Goal: Communication & Community: Answer question/provide support

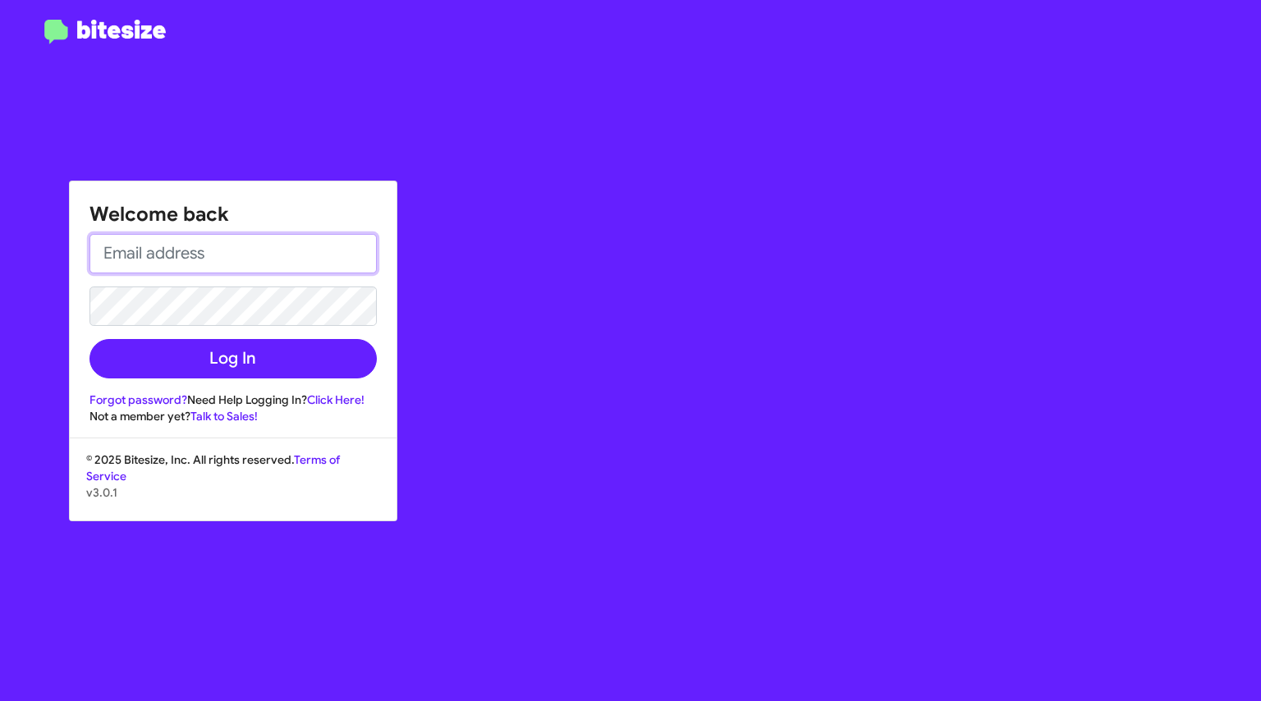
type input "[EMAIL_ADDRESS][DOMAIN_NAME]"
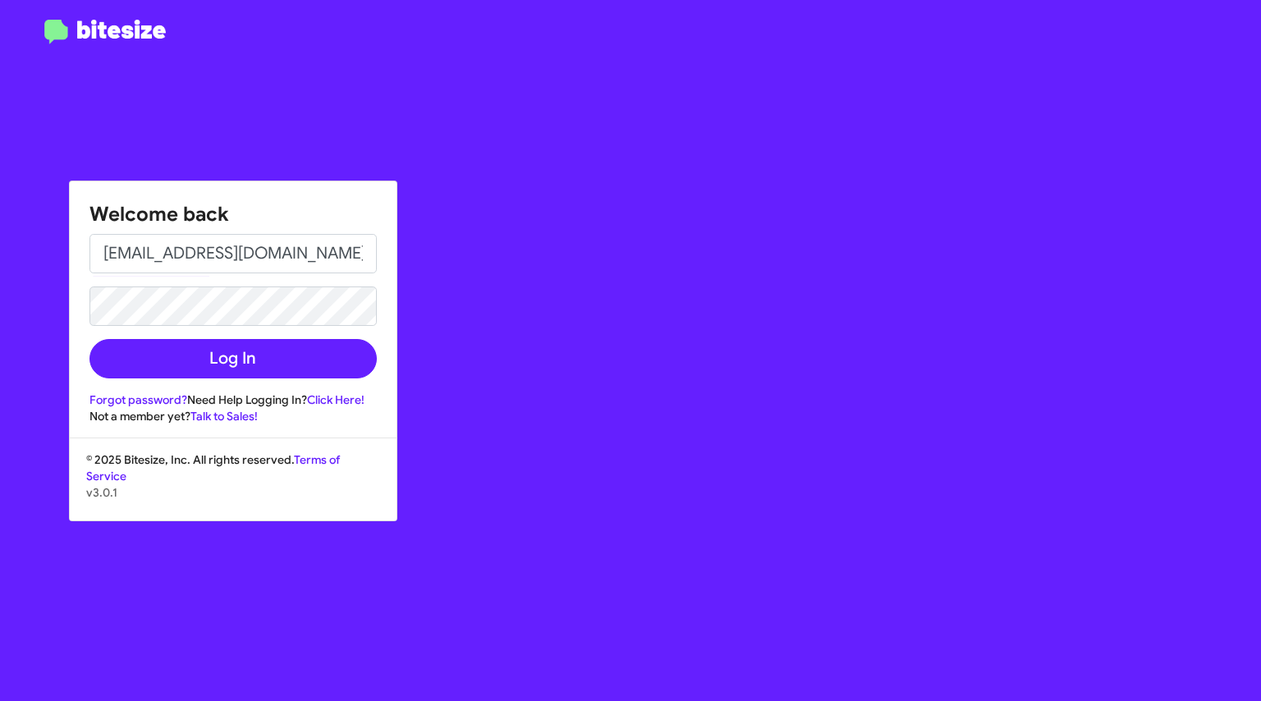
click at [182, 364] on button "Log In" at bounding box center [233, 358] width 287 height 39
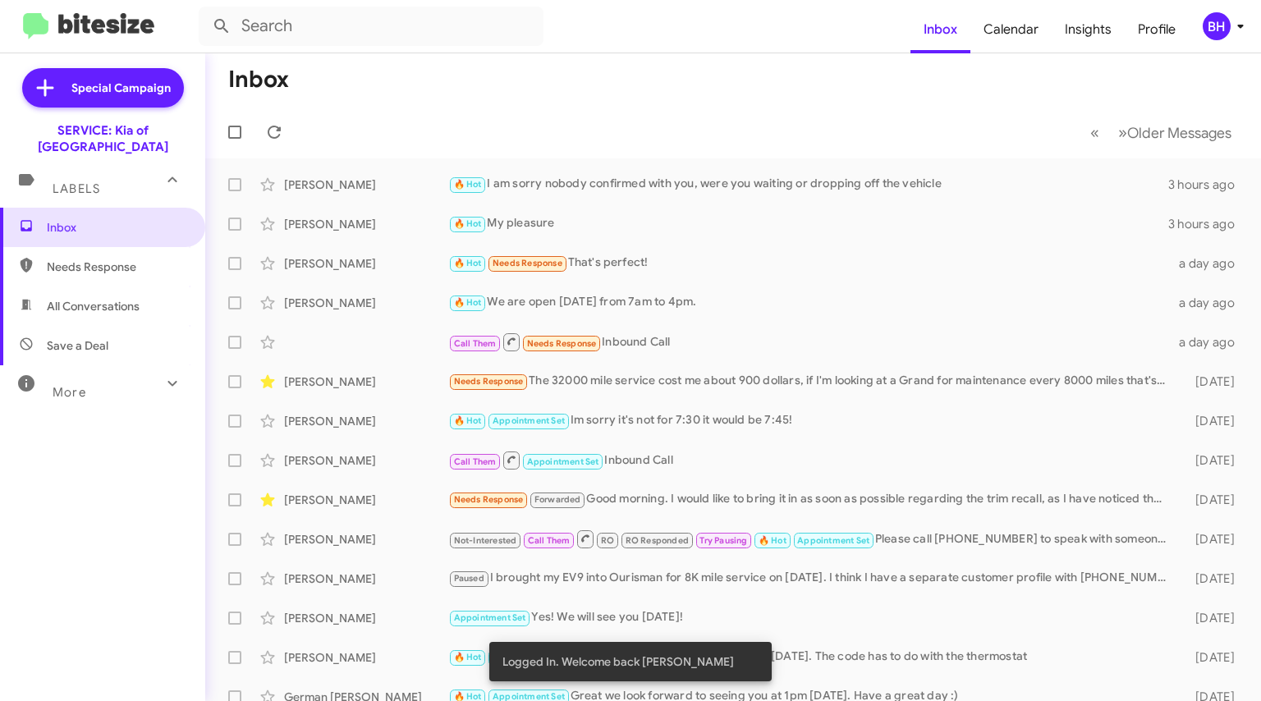
click at [520, 195] on div "[PERSON_NAME] 🔥 Hot I am sorry nobody confirmed with you, were you waiting or d…" at bounding box center [733, 184] width 1030 height 33
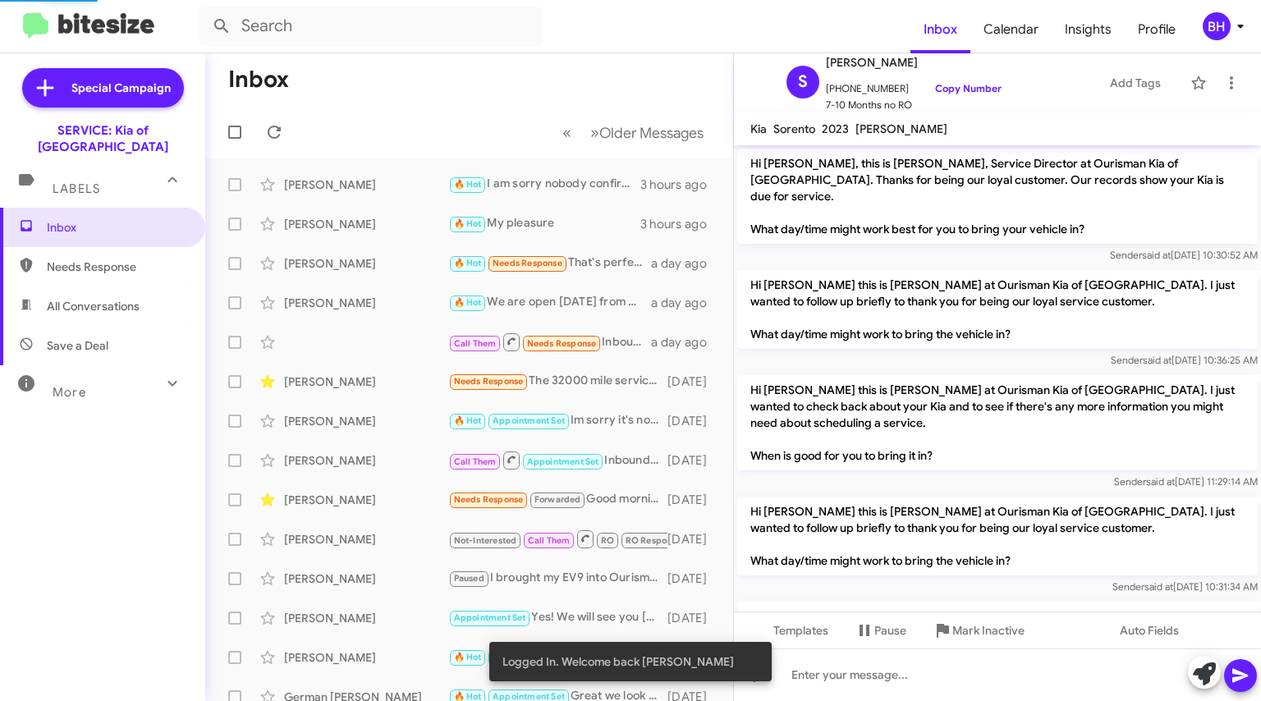
scroll to position [761, 0]
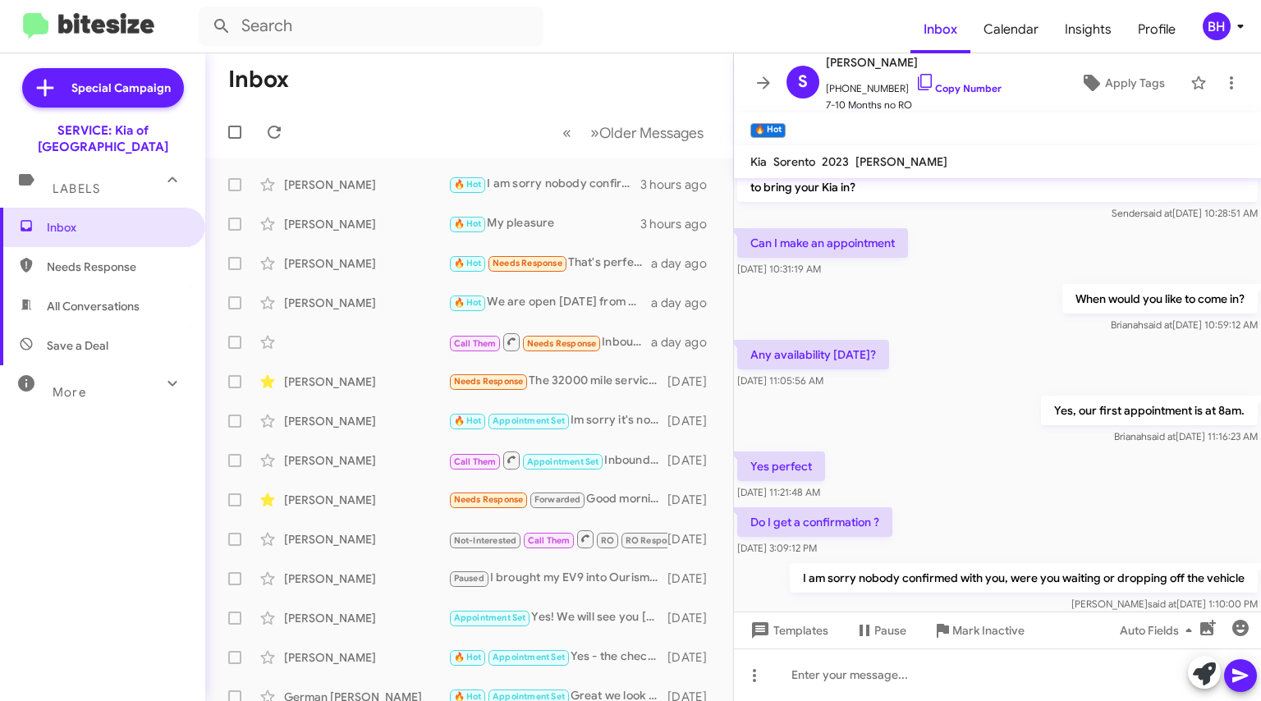
click at [333, 223] on div "[PERSON_NAME]" at bounding box center [366, 224] width 164 height 16
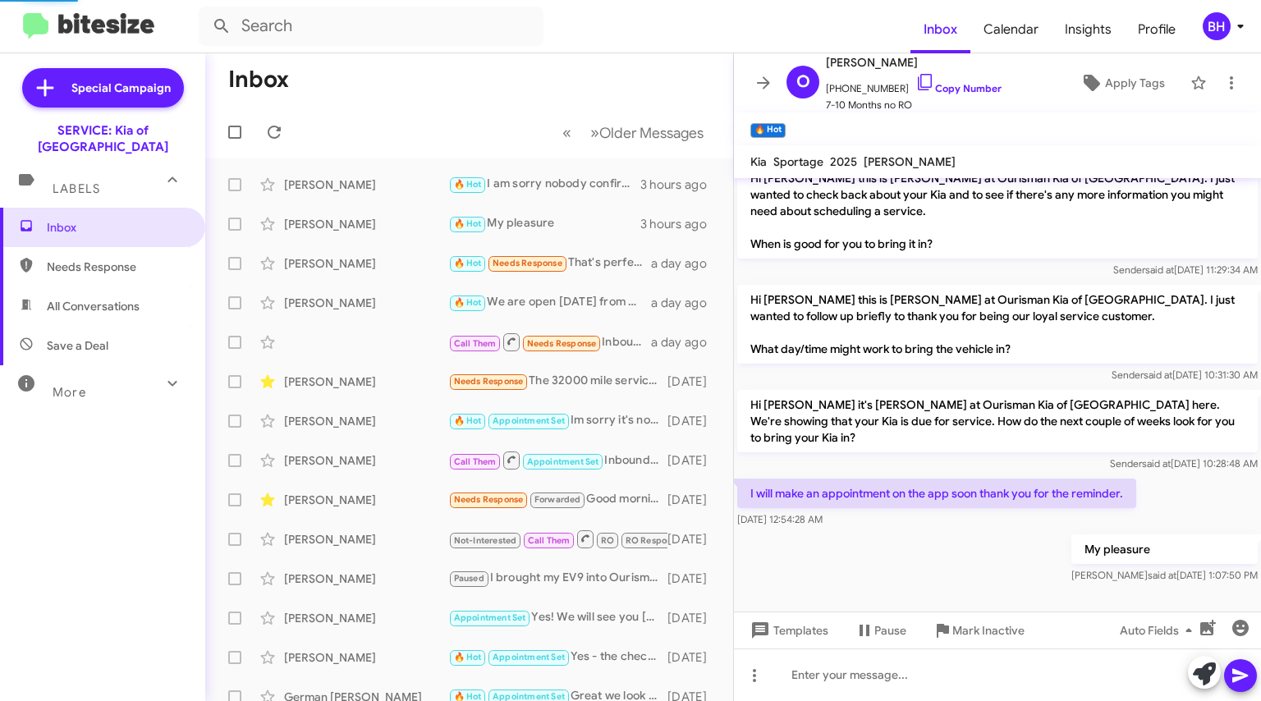
scroll to position [107, 0]
